Goal: Obtain resource: Download file/media

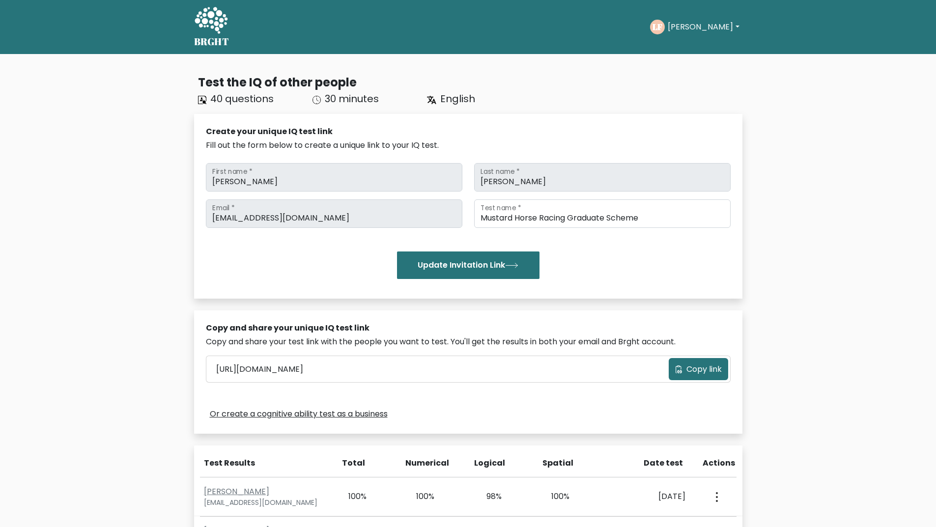
scroll to position [1881, 0]
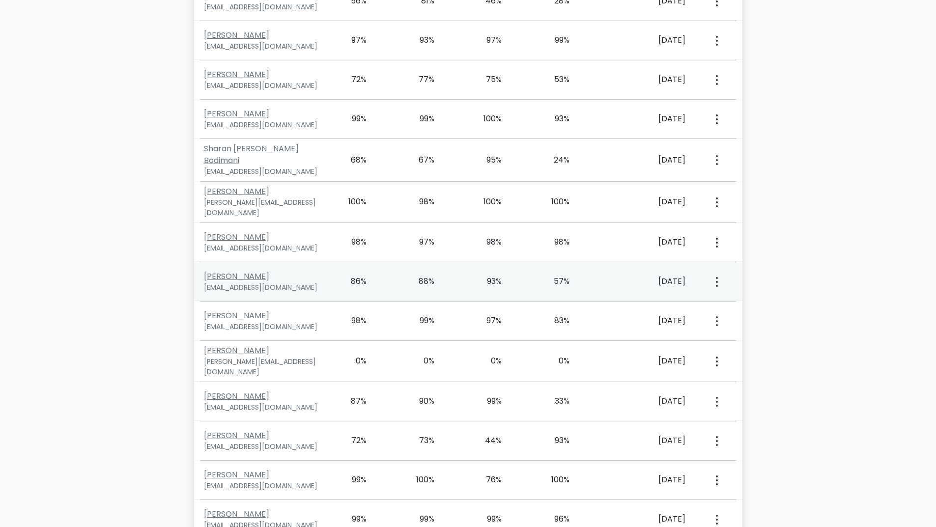
click at [716, 277] on icon "button" at bounding box center [717, 282] width 2 height 10
click at [745, 302] on link "View Profile" at bounding box center [751, 310] width 78 height 16
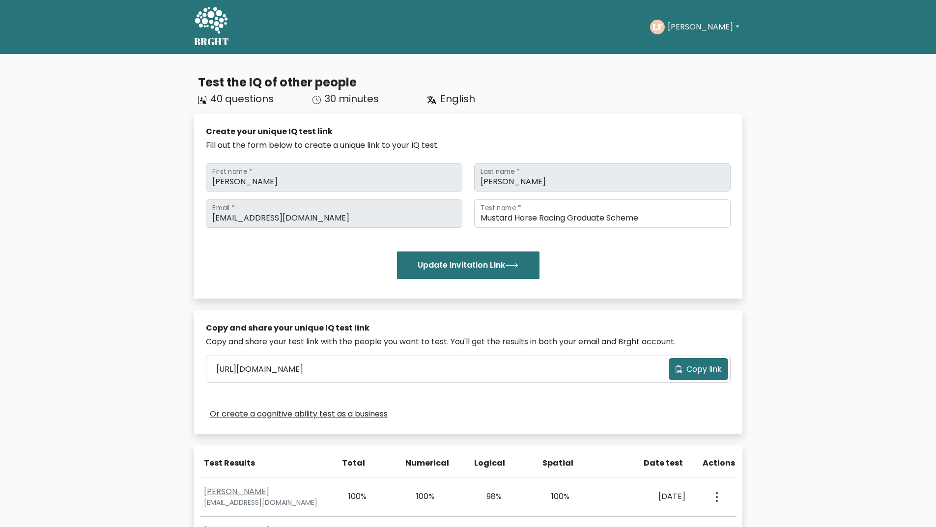
click at [680, 127] on div "Create your unique IQ test link" at bounding box center [468, 132] width 524 height 12
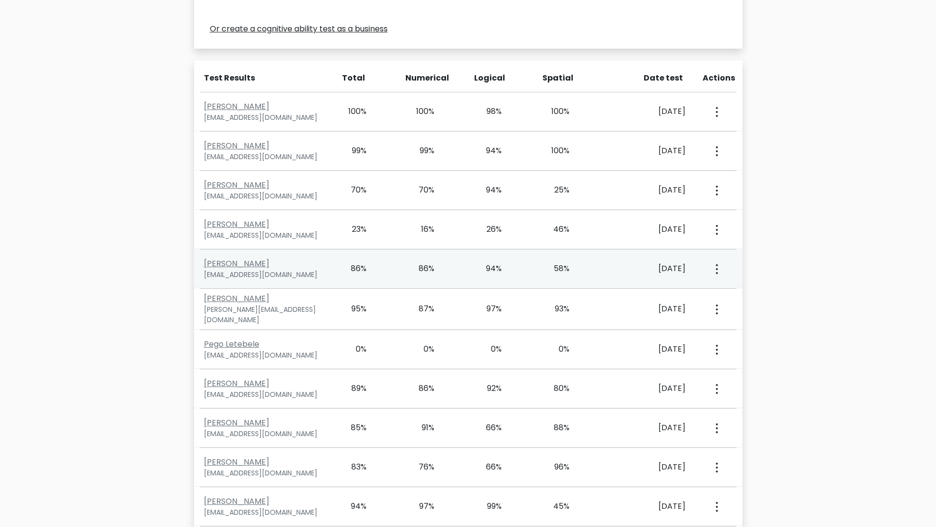
click at [720, 270] on div "View Profile" at bounding box center [715, 268] width 33 height 30
click at [716, 270] on circle "button" at bounding box center [717, 269] width 2 height 2
click at [725, 294] on link "View Profile" at bounding box center [751, 297] width 78 height 16
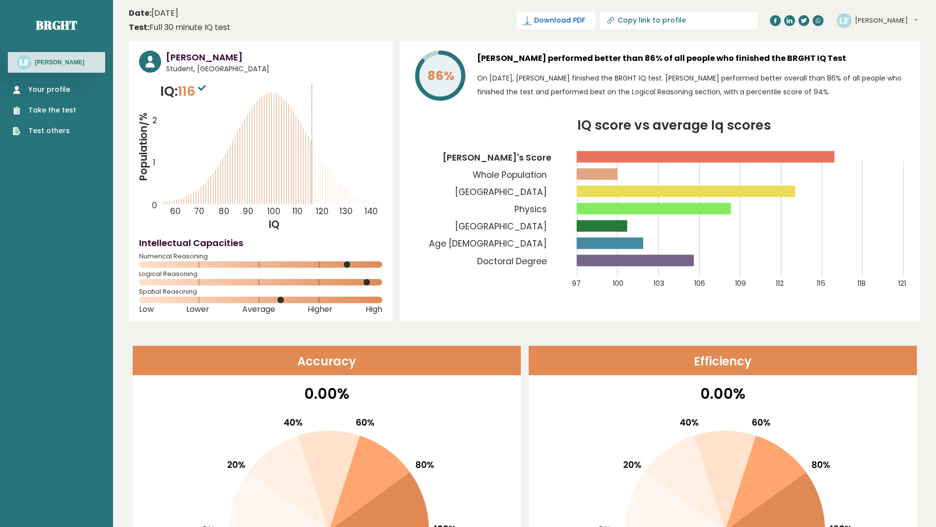
click at [585, 19] on span "Download PDF" at bounding box center [559, 20] width 51 height 10
